Goal: Task Accomplishment & Management: Use online tool/utility

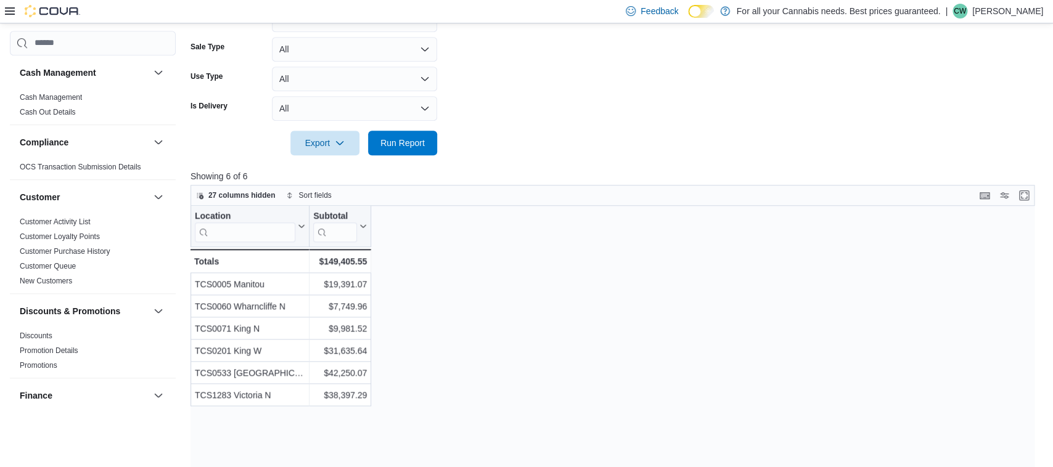
scroll to position [840, 0]
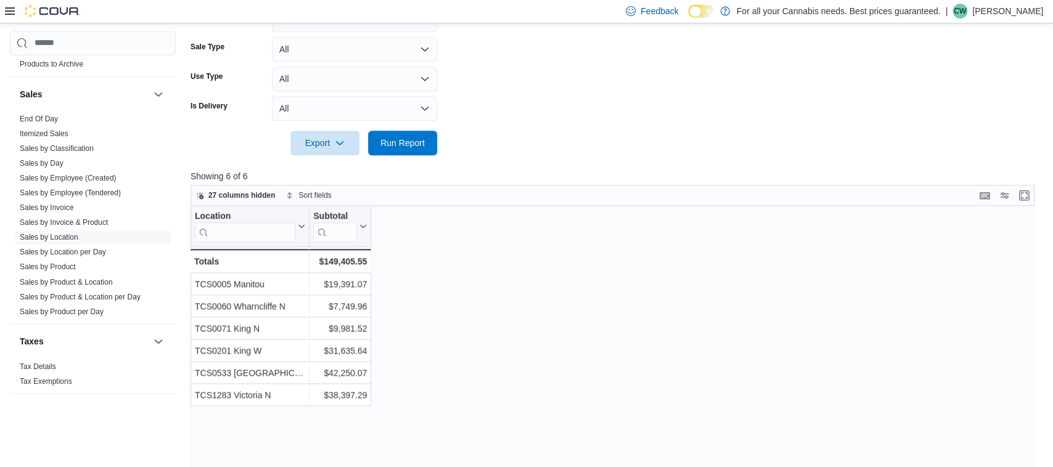
click at [9, 9] on icon at bounding box center [10, 11] width 10 height 10
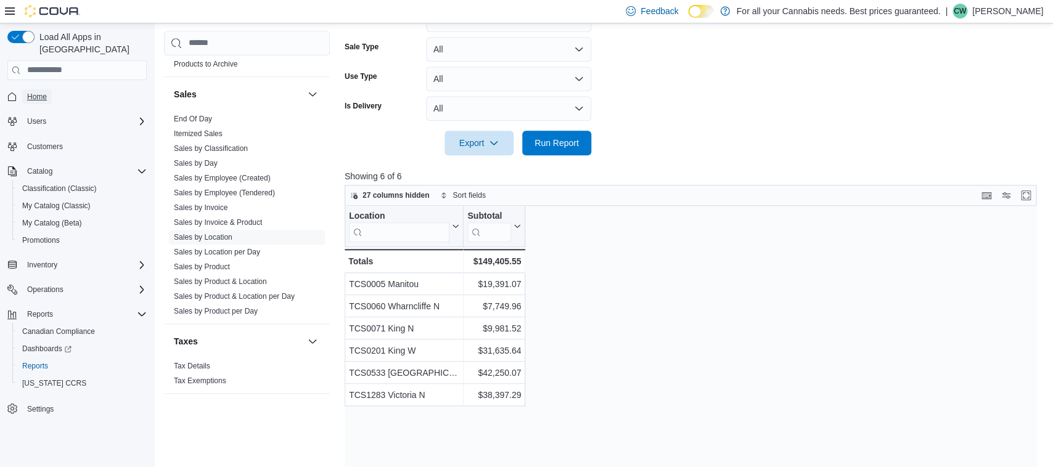
click at [41, 92] on span "Home" at bounding box center [37, 97] width 20 height 10
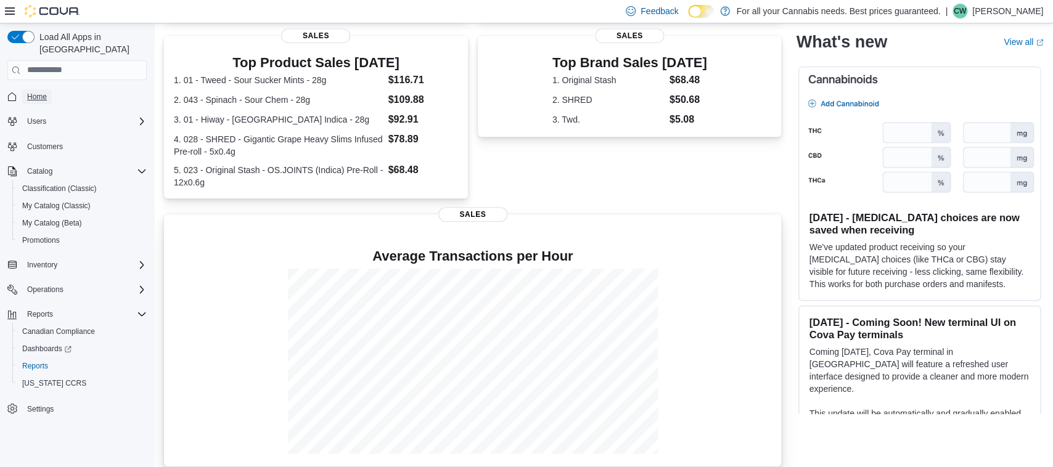
scroll to position [15, 0]
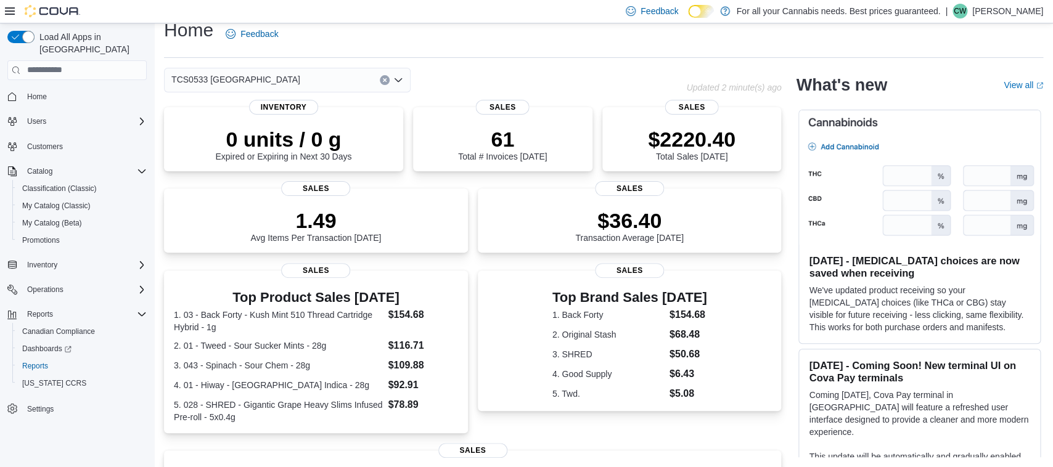
click at [468, 65] on div "Home Feedback TCS0533 Richmond Updated 2 minute(s) ago 0 units / 0 g Expired or…" at bounding box center [603, 360] width 899 height 704
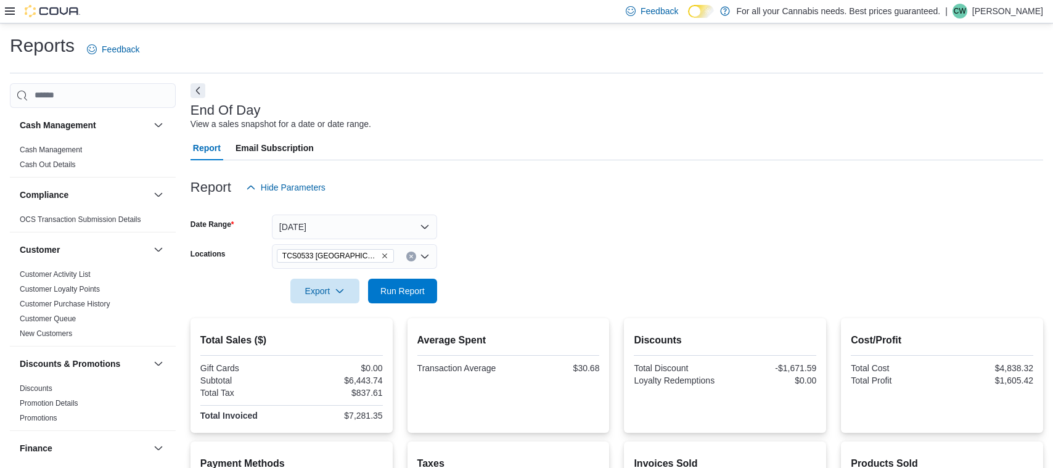
scroll to position [192, 0]
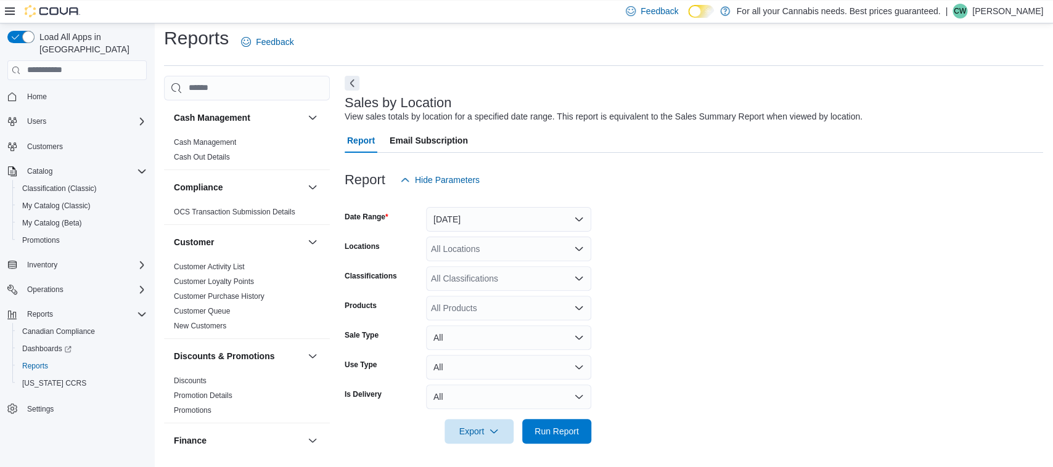
scroll to position [8, 0]
click at [510, 202] on div at bounding box center [694, 199] width 698 height 15
click at [505, 214] on button "Yesterday" at bounding box center [508, 218] width 165 height 25
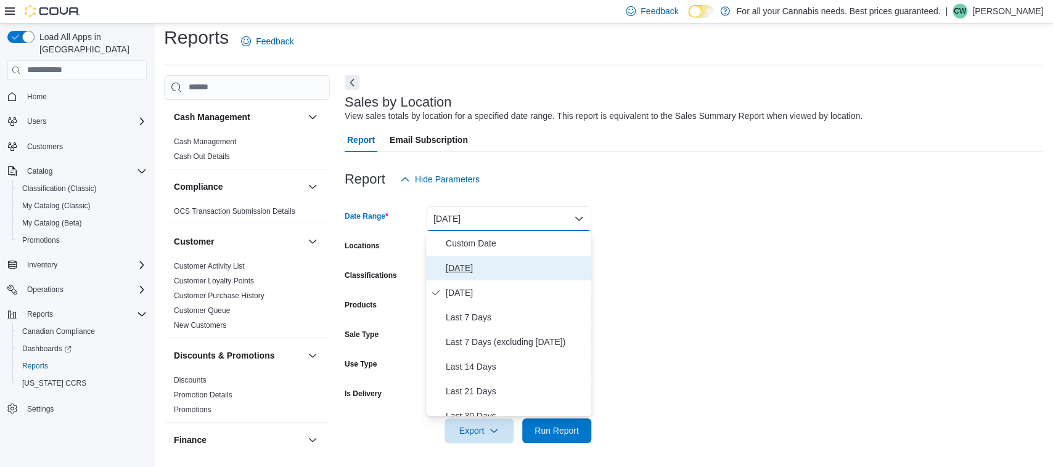
click at [465, 267] on span "Today" at bounding box center [516, 268] width 141 height 15
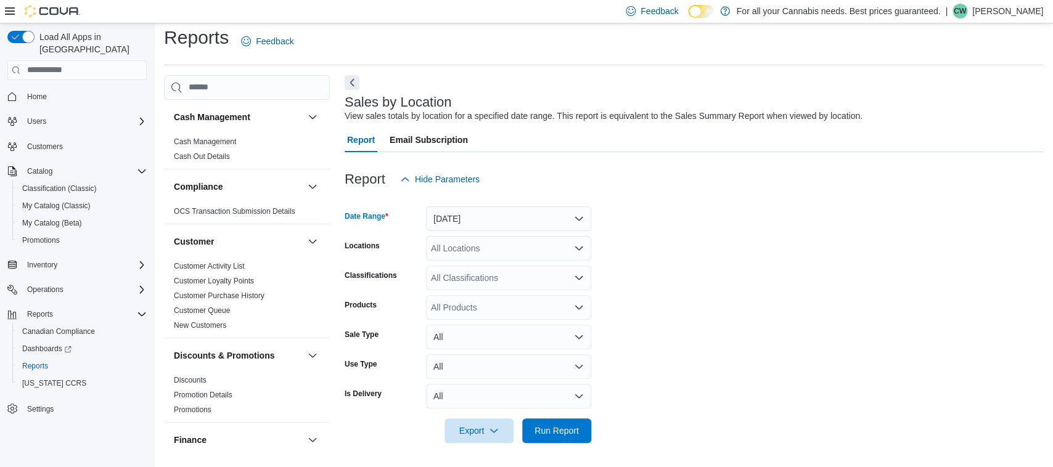
click at [478, 255] on div "All Locations" at bounding box center [508, 248] width 165 height 25
type input "***"
click at [503, 265] on span "TCS0533 [GEOGRAPHIC_DATA]" at bounding box center [523, 269] width 129 height 12
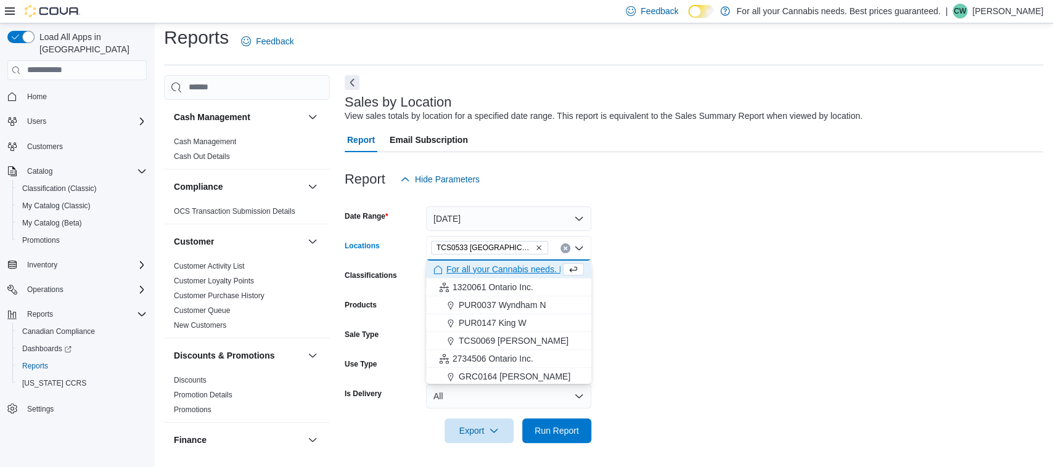
click at [897, 261] on form "Date Range Today Locations TCS0533 Richmond Combo box. Selected. TCS0533 Richmo…" at bounding box center [694, 317] width 698 height 251
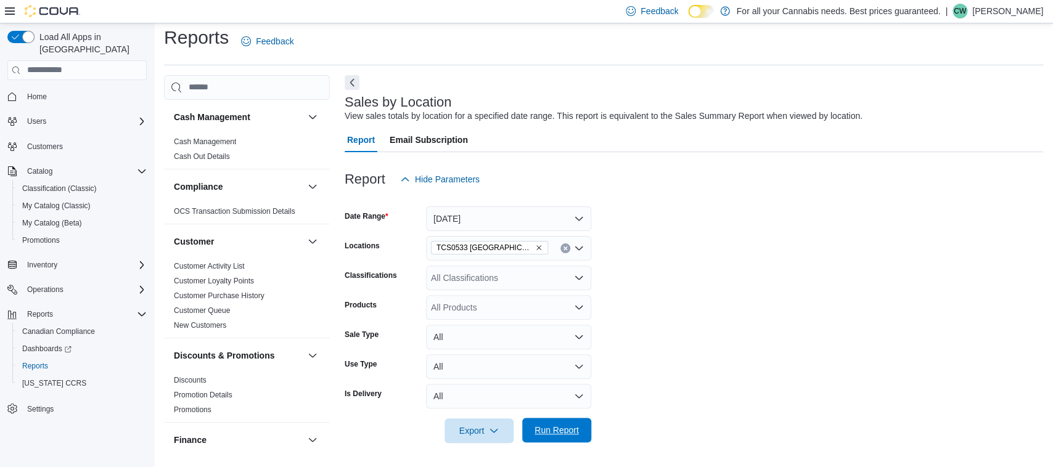
click at [578, 428] on span "Run Report" at bounding box center [556, 430] width 44 height 12
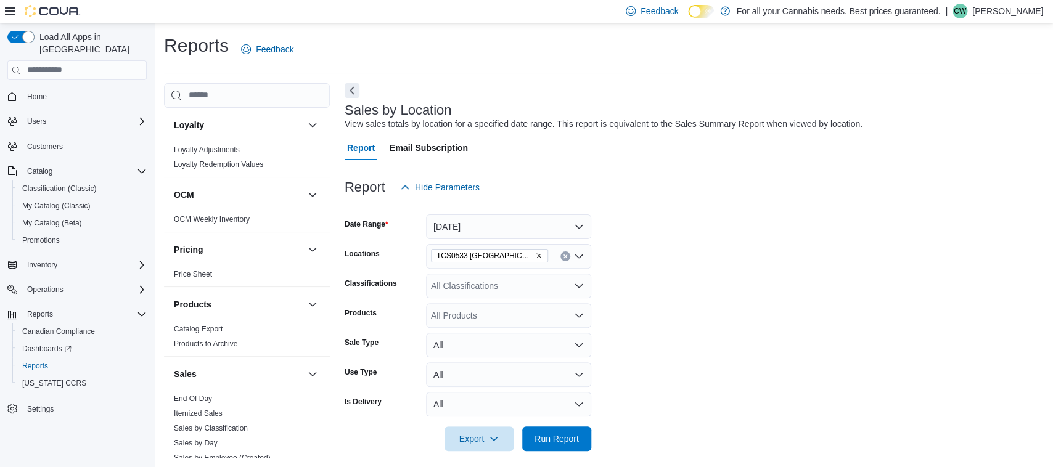
scroll to position [777, 0]
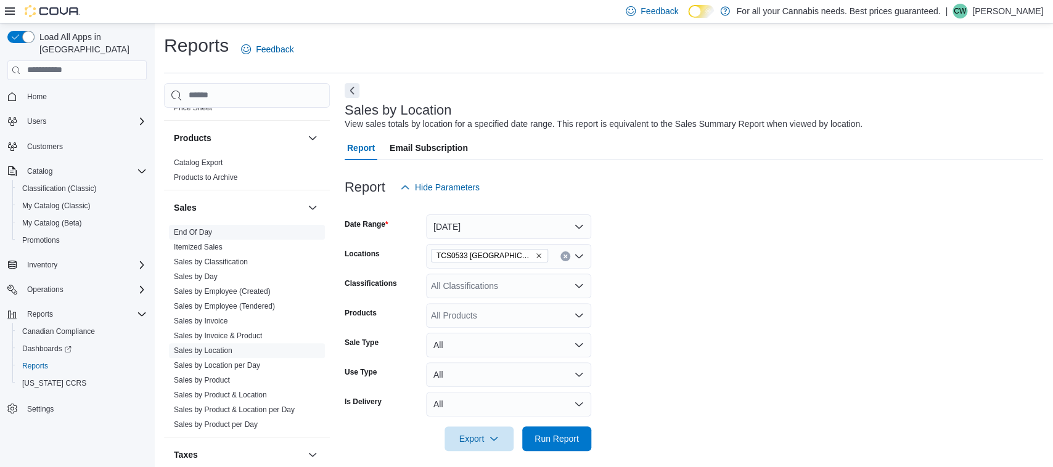
click at [199, 235] on link "End Of Day" at bounding box center [193, 232] width 38 height 9
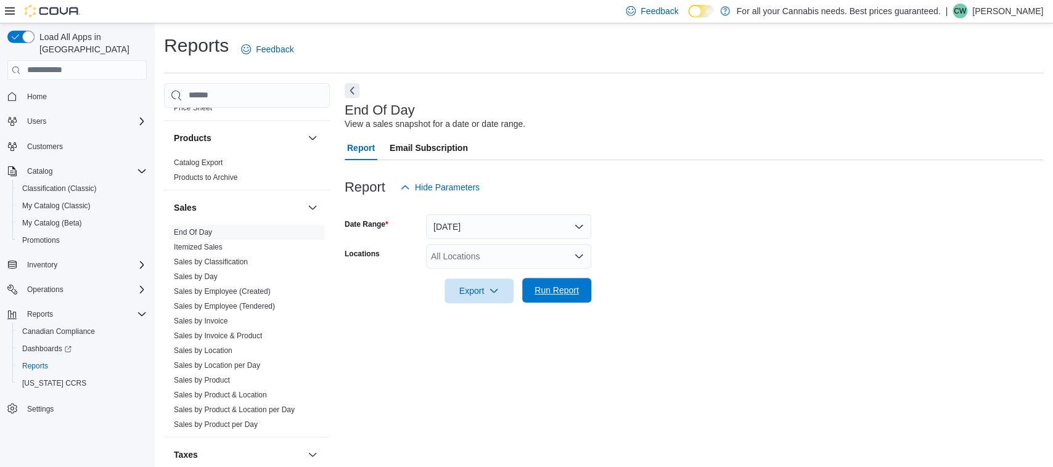
scroll to position [1, 0]
click at [468, 253] on div "All Locations" at bounding box center [508, 255] width 165 height 25
type input "***"
click at [518, 274] on span "TCS0533 [GEOGRAPHIC_DATA]" at bounding box center [523, 277] width 129 height 12
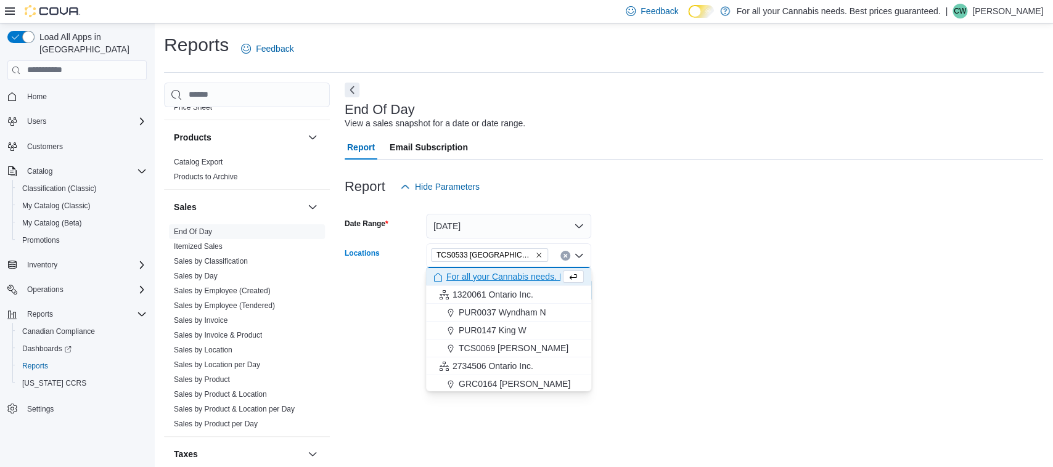
click at [640, 231] on form "Date Range Today Locations TCS0533 Richmond Combo box. Selected. TCS0533 Richmo…" at bounding box center [694, 251] width 698 height 104
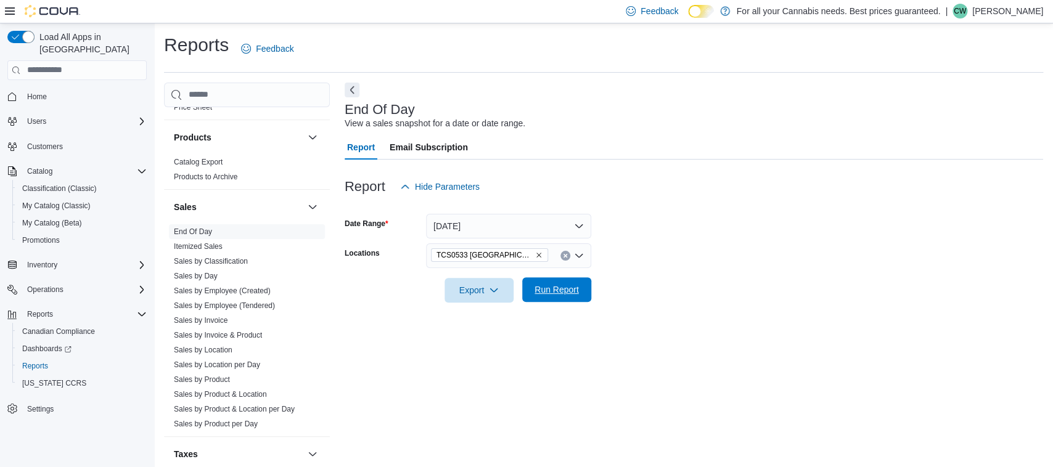
click at [563, 289] on span "Run Report" at bounding box center [556, 290] width 44 height 12
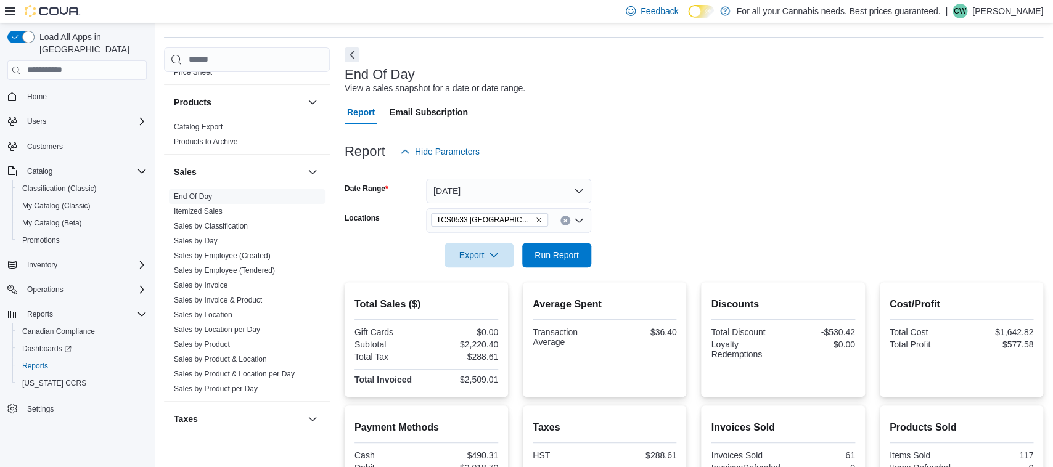
scroll to position [65, 0]
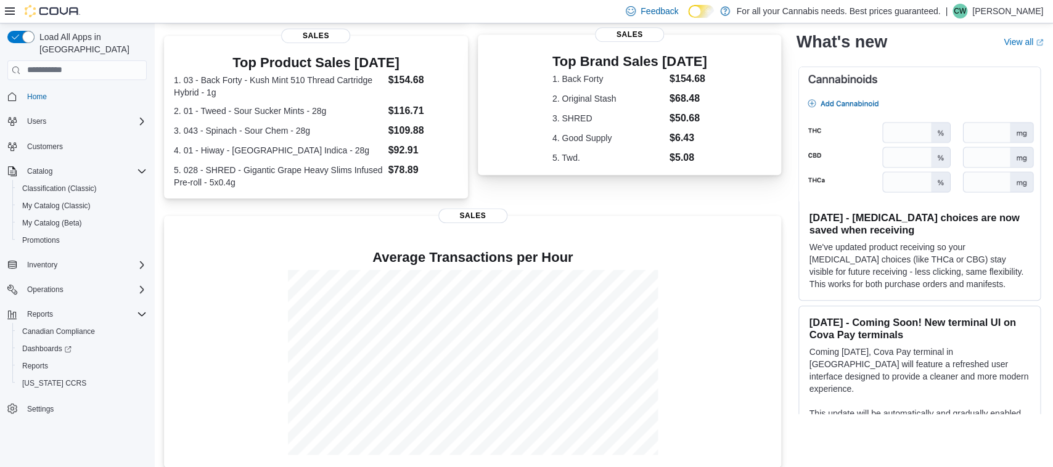
scroll to position [15, 0]
